Goal: Information Seeking & Learning: Find specific fact

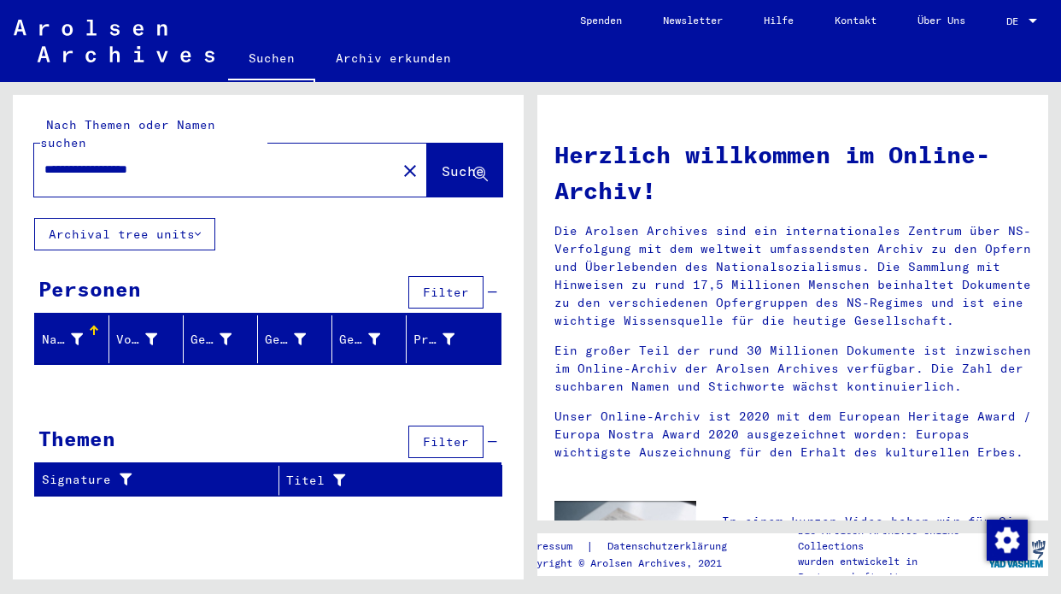
click at [199, 228] on icon at bounding box center [198, 234] width 6 height 12
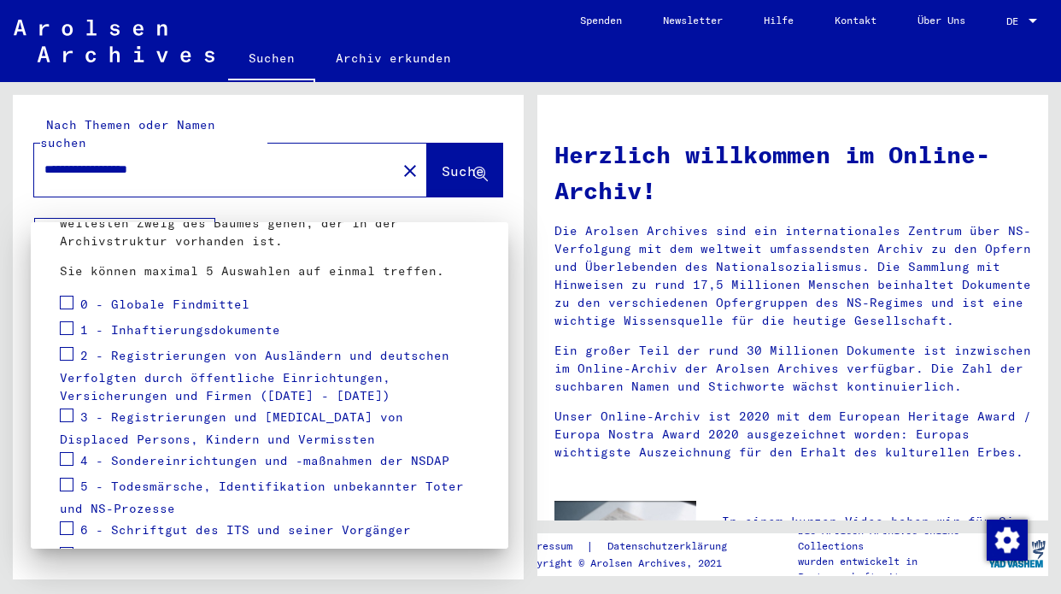
scroll to position [180, 0]
click at [68, 348] on span at bounding box center [67, 355] width 14 height 14
click at [67, 323] on span at bounding box center [67, 330] width 14 height 14
click at [68, 410] on span at bounding box center [67, 417] width 14 height 14
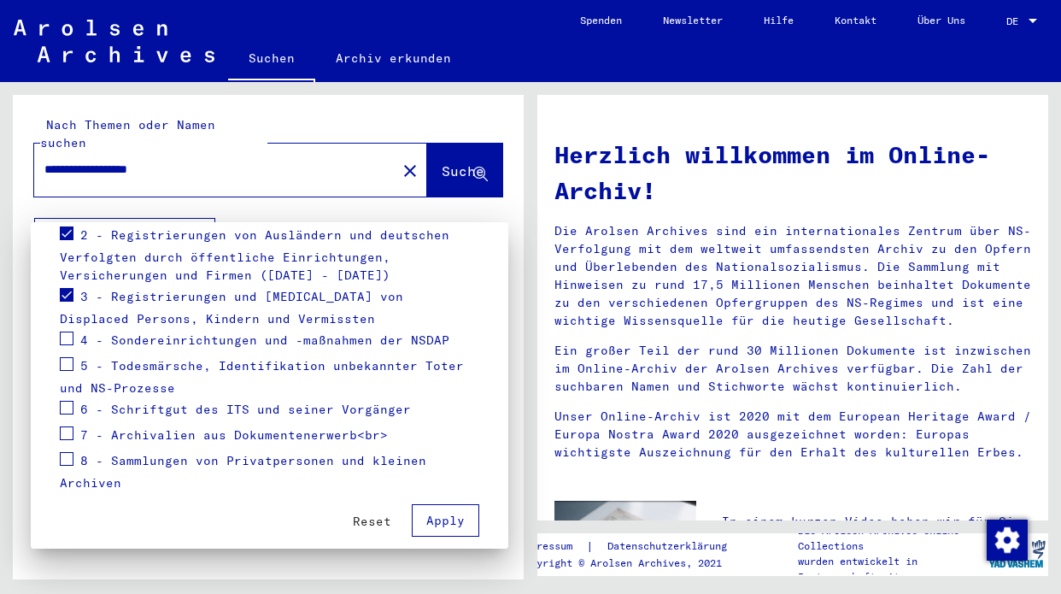
scroll to position [0, 0]
click at [448, 512] on span "Apply" at bounding box center [445, 519] width 38 height 15
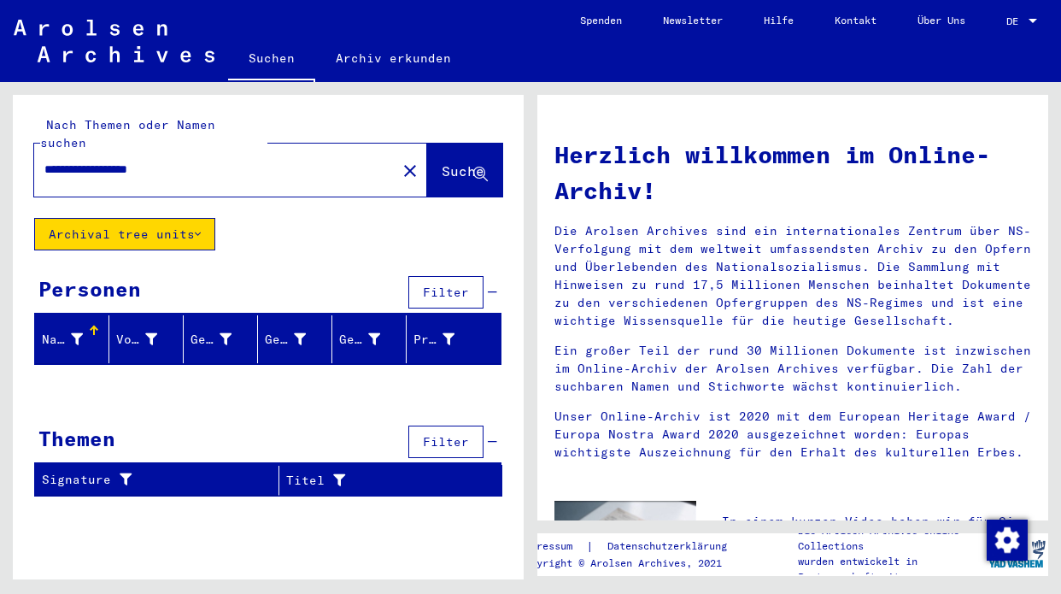
click at [465, 284] on span "Filter" at bounding box center [446, 291] width 46 height 15
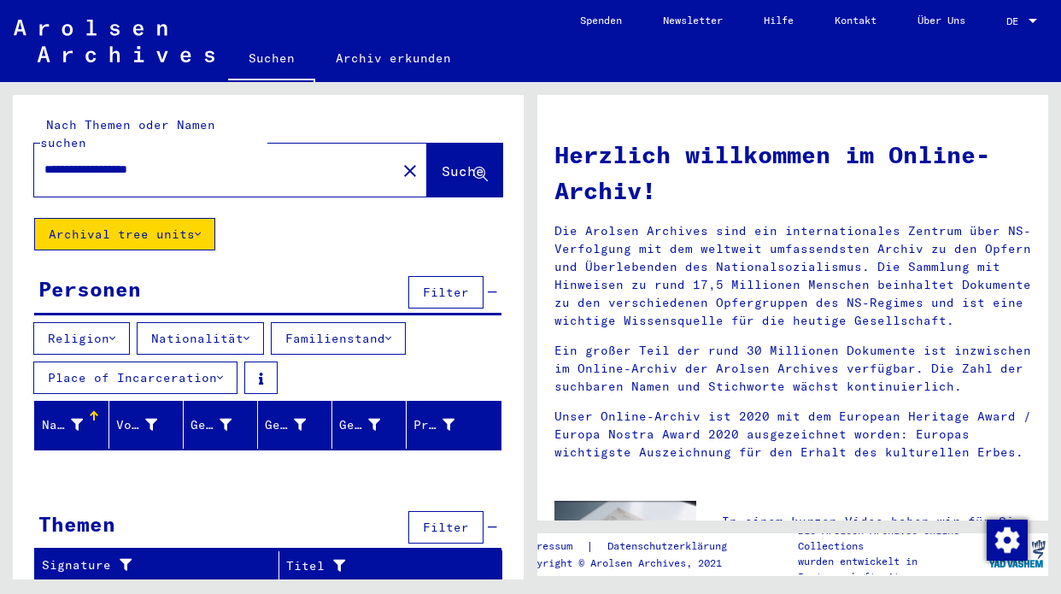
click at [115, 332] on icon at bounding box center [112, 338] width 6 height 12
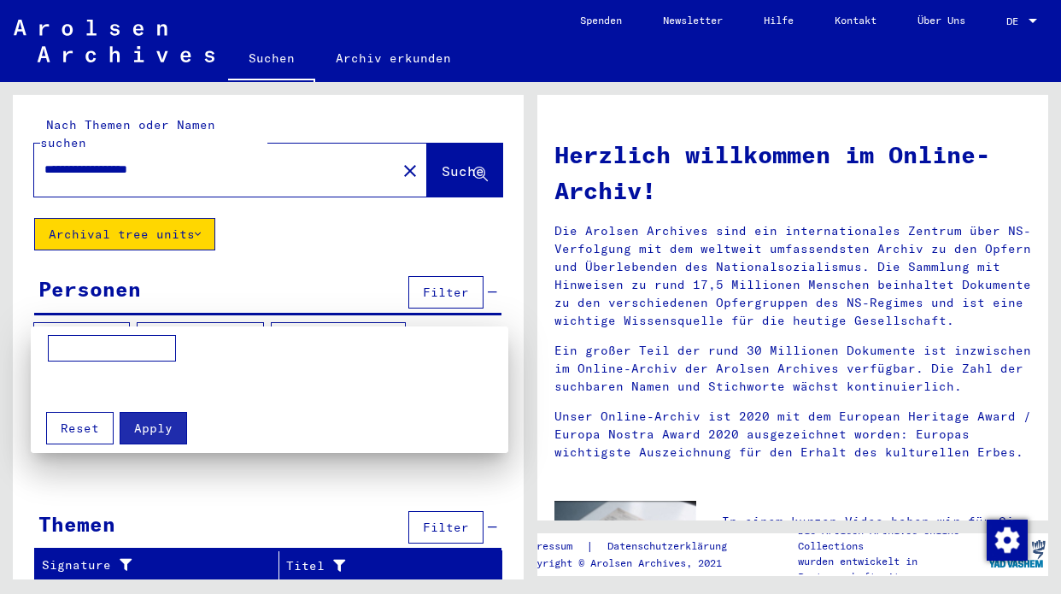
click at [107, 348] on input at bounding box center [112, 348] width 128 height 27
type input "********"
click at [257, 319] on div at bounding box center [530, 297] width 1061 height 594
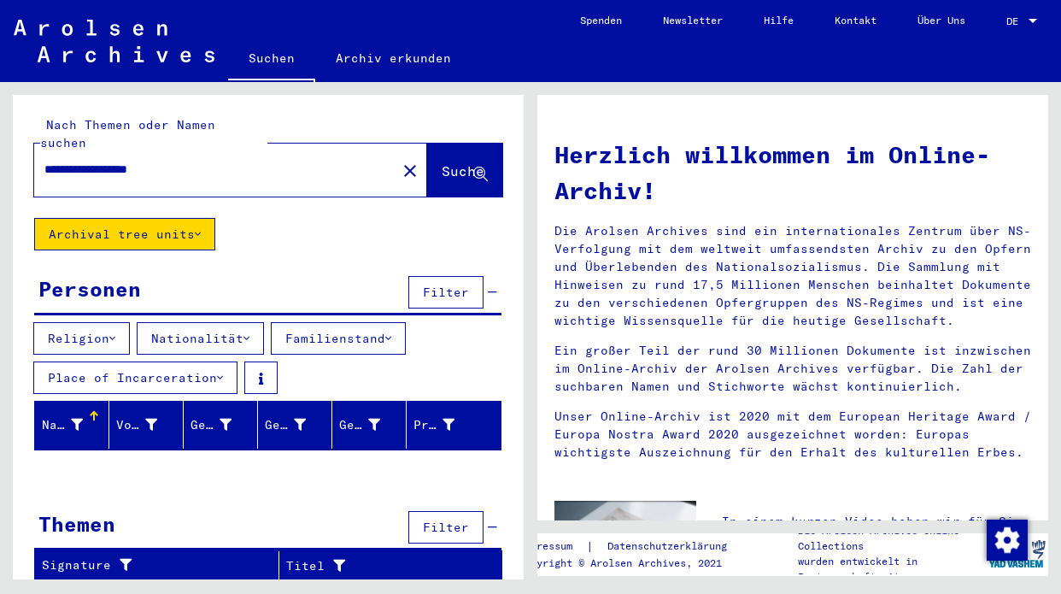
click at [53, 416] on div "Nachname" at bounding box center [62, 425] width 41 height 18
click at [225, 419] on icon at bounding box center [226, 425] width 12 height 12
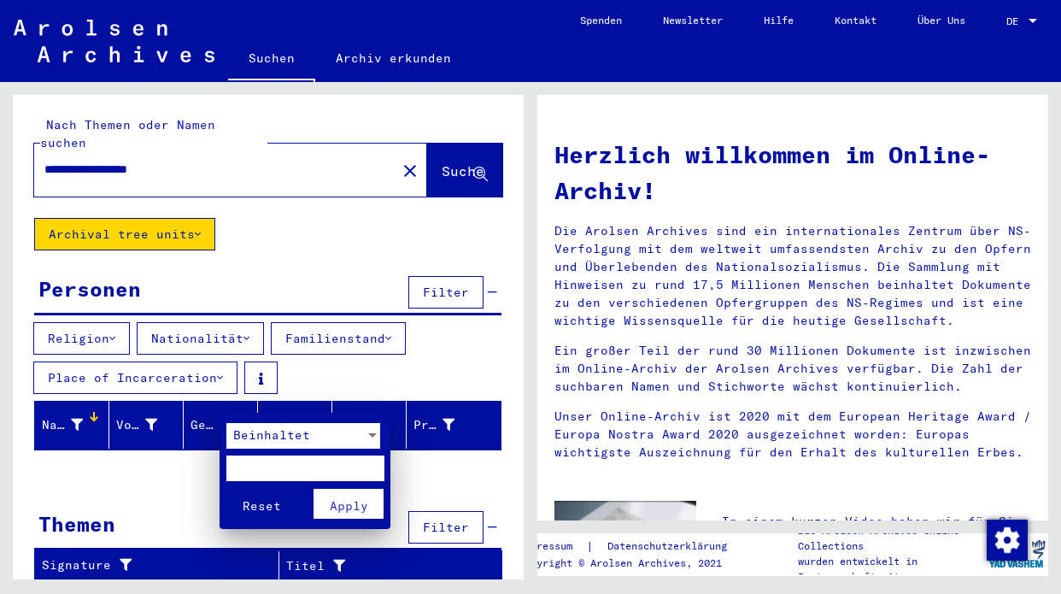
click at [374, 413] on mat-card "Beinhaltet Reset Apply" at bounding box center [305, 471] width 171 height 117
click at [456, 408] on div at bounding box center [530, 297] width 1061 height 594
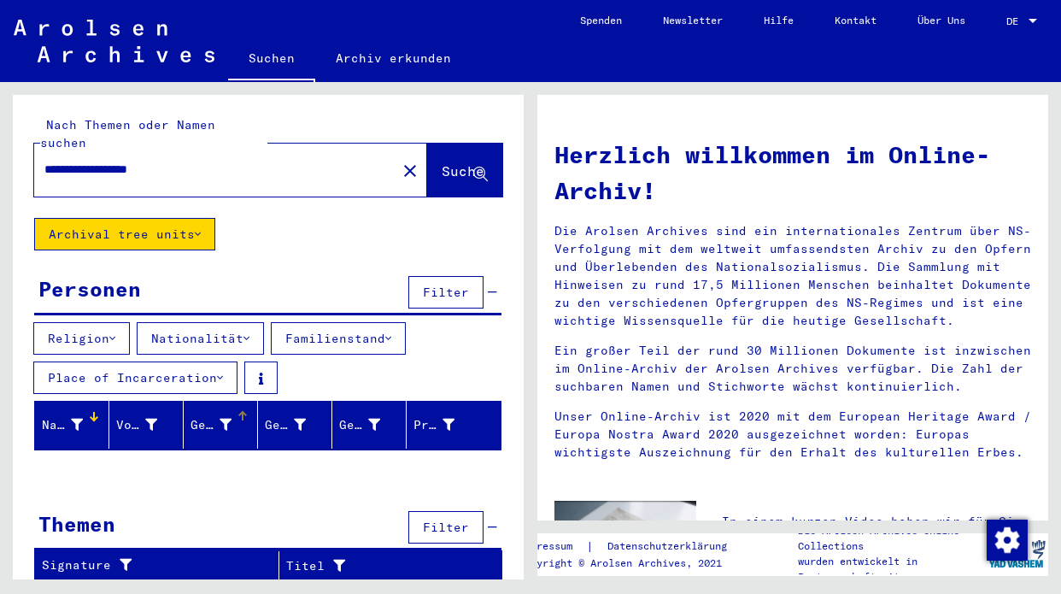
click at [458, 284] on span "Filter" at bounding box center [446, 291] width 46 height 15
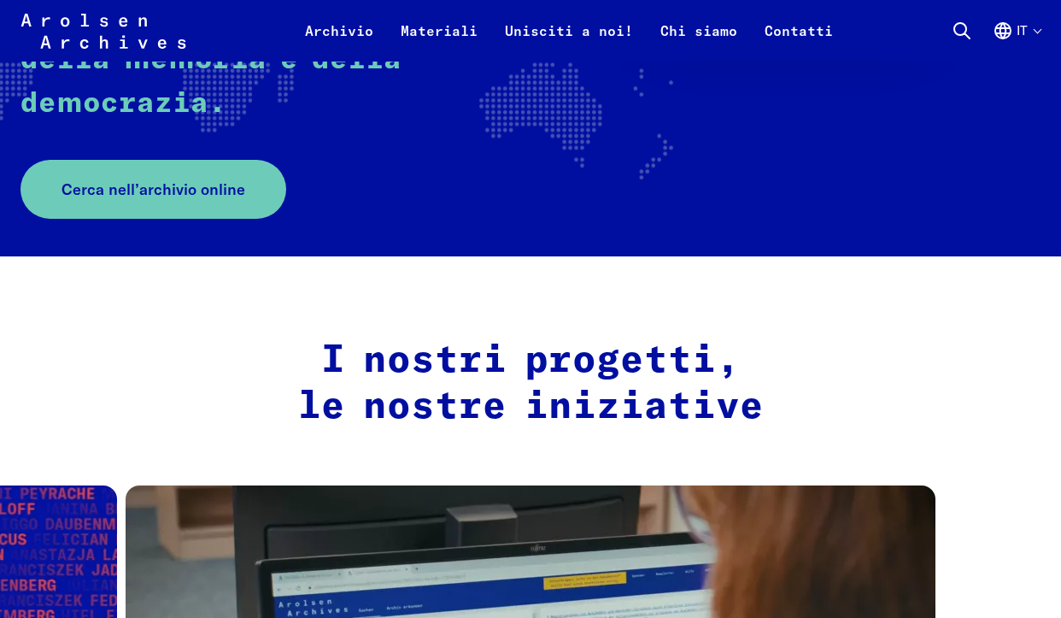
scroll to position [498, 0]
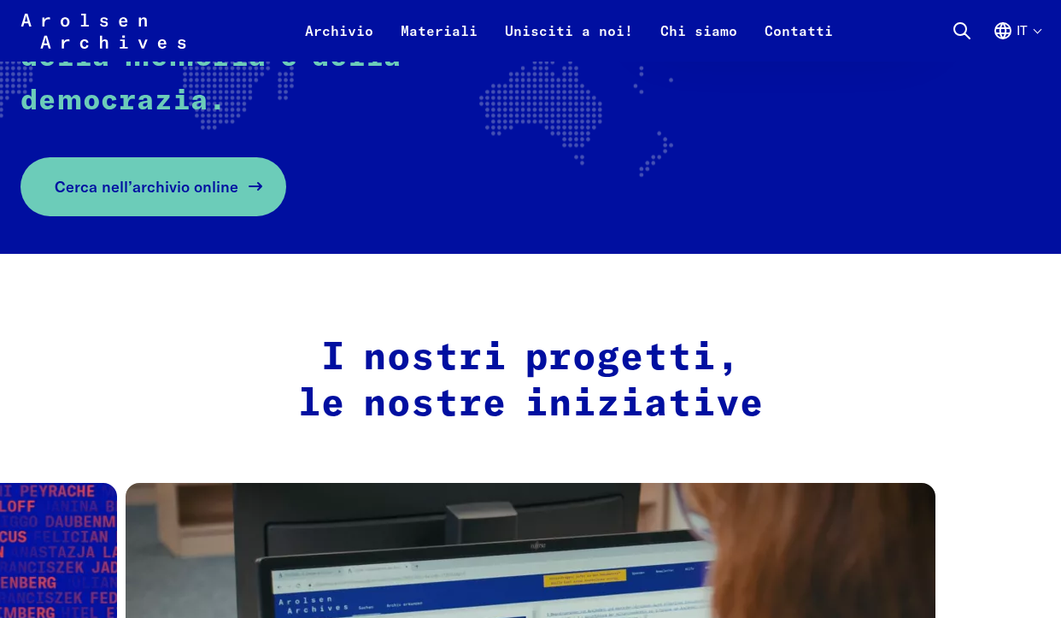
click at [202, 175] on span "Cerca nell’archivio online" at bounding box center [147, 186] width 184 height 23
